Goal: Ask a question

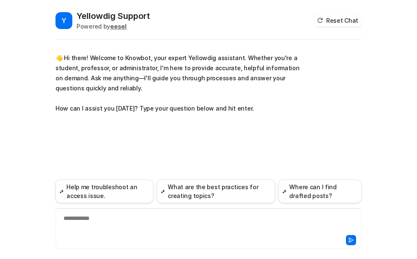
click at [85, 216] on div "**********" at bounding box center [209, 223] width 302 height 19
paste div
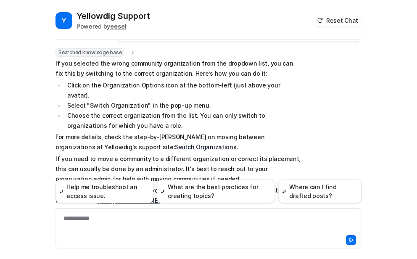
click at [175, 143] on link "Switch Organizations" at bounding box center [205, 146] width 61 height 7
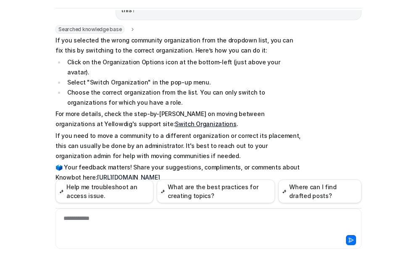
scroll to position [107, 0]
